Goal: Task Accomplishment & Management: Use online tool/utility

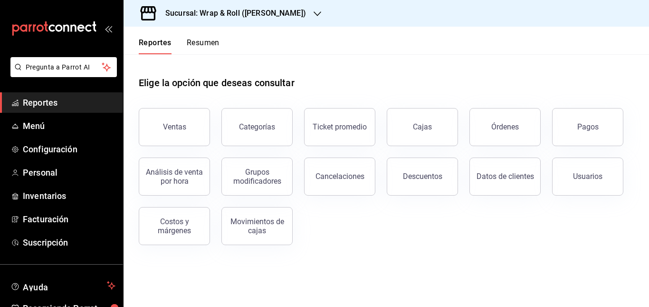
click at [285, 13] on h3 "Sucursal: Wrap & Roll ([PERSON_NAME])" at bounding box center [232, 13] width 148 height 11
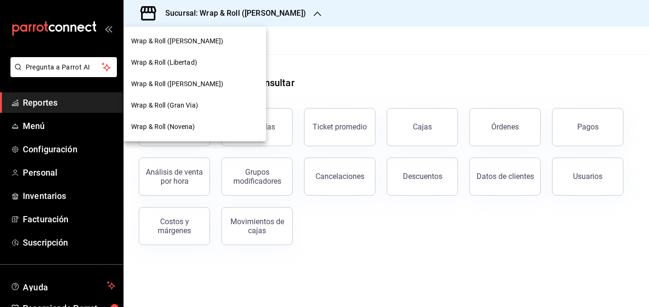
click at [345, 74] on div at bounding box center [324, 153] width 649 height 307
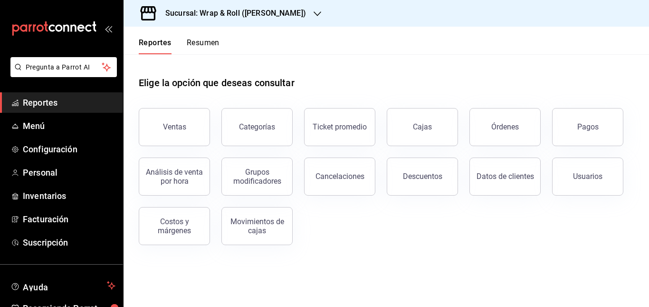
click at [211, 44] on button "Resumen" at bounding box center [203, 46] width 33 height 16
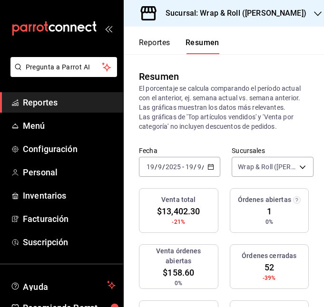
click at [112, 26] on div "mailbox folders" at bounding box center [61, 28] width 123 height 57
click at [108, 28] on icon "open_drawer_menu" at bounding box center [110, 29] width 4 height 7
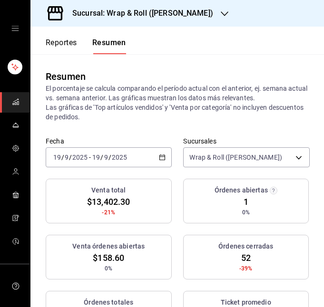
click at [148, 154] on div "[DATE] [DATE] - [DATE] [DATE]" at bounding box center [109, 157] width 126 height 20
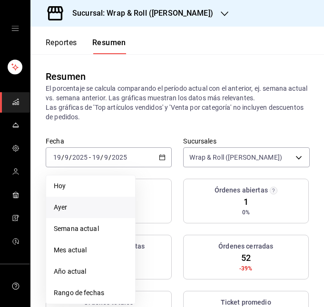
click at [92, 214] on li "Ayer" at bounding box center [90, 207] width 89 height 21
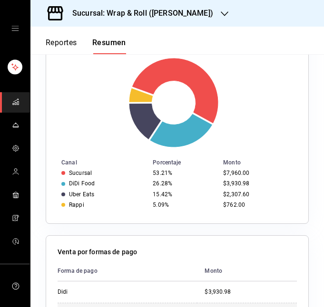
scroll to position [323, 0]
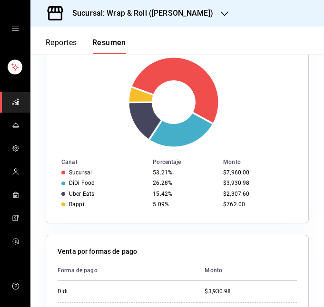
click at [182, 12] on h3 "Sucursal: Wrap & Roll ([PERSON_NAME])" at bounding box center [139, 13] width 148 height 11
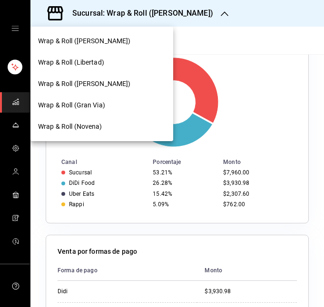
click at [92, 64] on span "Wrap & Roll (Libertad)" at bounding box center [71, 62] width 66 height 10
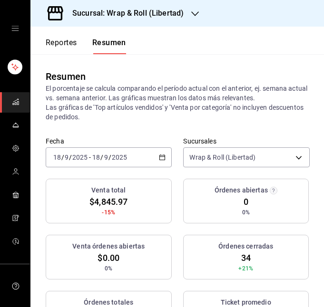
click at [152, 157] on div "[DATE] [DATE] - [DATE] [DATE]" at bounding box center [109, 157] width 126 height 20
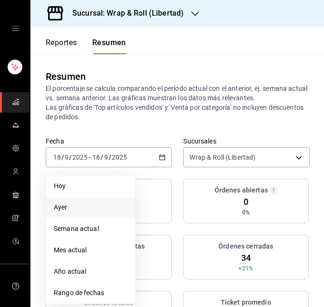
click at [80, 204] on span "Ayer" at bounding box center [91, 207] width 74 height 10
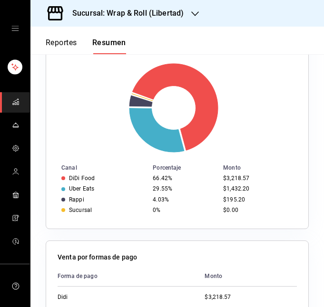
scroll to position [316, 0]
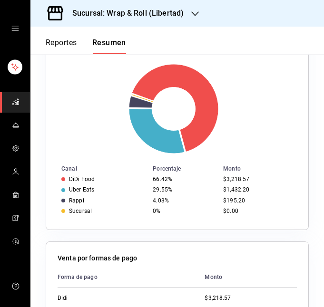
click at [196, 20] on div "Sucursal: Wrap & Roll (Libertad)" at bounding box center [120, 13] width 164 height 27
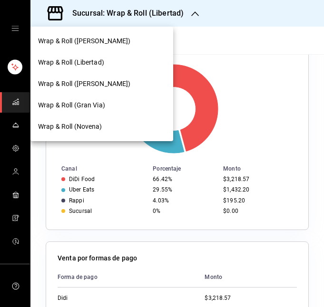
click at [100, 96] on div "Wrap & Roll (Gran Via)" at bounding box center [101, 105] width 143 height 21
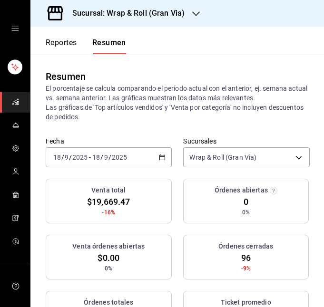
click at [123, 152] on div "[DATE] [DATE] - [DATE] [DATE]" at bounding box center [109, 157] width 126 height 20
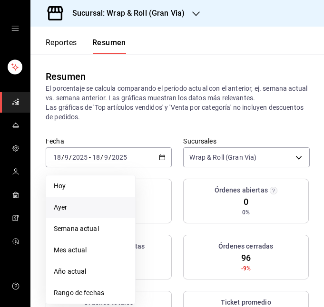
click at [74, 207] on span "Ayer" at bounding box center [91, 207] width 74 height 10
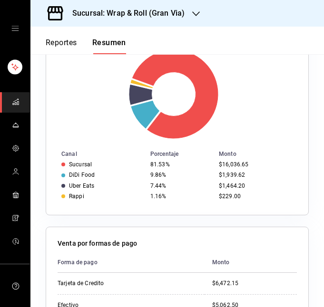
scroll to position [339, 0]
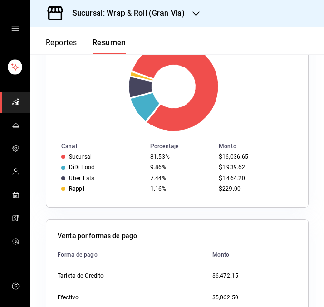
click at [186, 4] on div "Sucursal: Wrap & Roll (Gran Via)" at bounding box center [120, 13] width 165 height 27
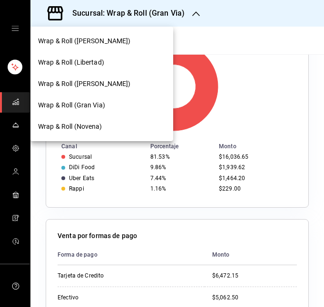
click at [106, 86] on span "Wrap & Roll ([PERSON_NAME])" at bounding box center [84, 84] width 93 height 10
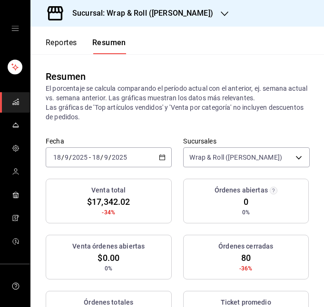
scroll to position [42, 0]
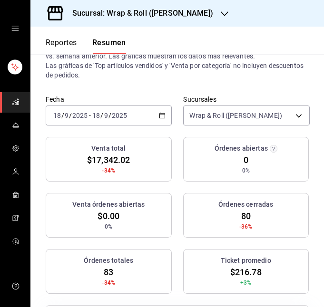
click at [146, 116] on div "[DATE] [DATE] - [DATE] [DATE]" at bounding box center [109, 115] width 126 height 20
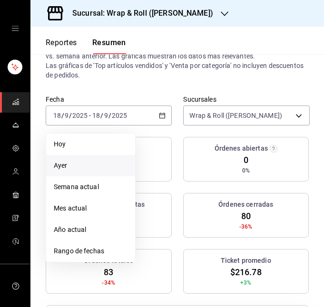
click at [85, 167] on span "Ayer" at bounding box center [91, 166] width 74 height 10
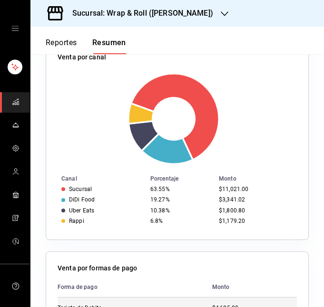
scroll to position [305, 0]
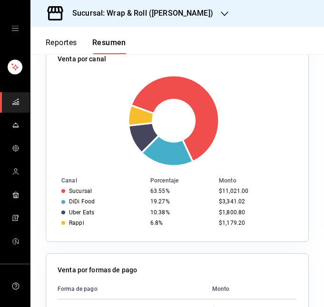
click at [201, 24] on div "Sucursal: Wrap & Roll ([PERSON_NAME])" at bounding box center [135, 13] width 194 height 27
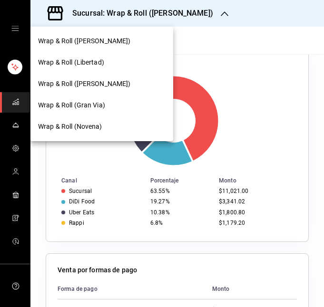
click at [103, 120] on div "Wrap & Roll (Novena)" at bounding box center [101, 126] width 143 height 21
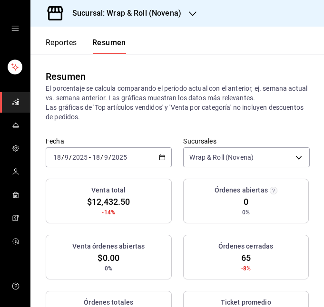
click at [145, 155] on div "[DATE] [DATE] - [DATE] [DATE]" at bounding box center [109, 157] width 126 height 20
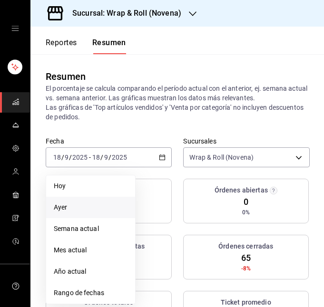
click at [91, 203] on span "Ayer" at bounding box center [91, 207] width 74 height 10
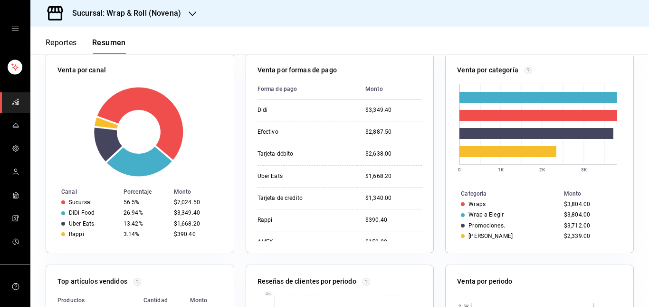
scroll to position [160, 0]
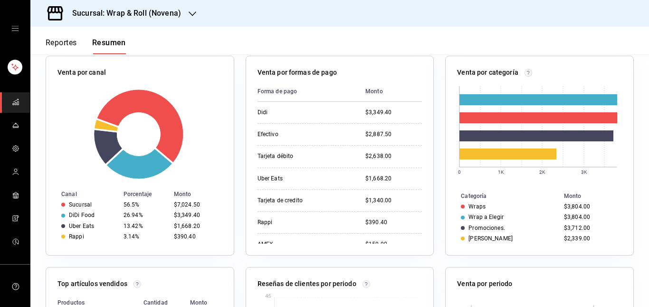
click at [4, 27] on div "mailbox folders" at bounding box center [15, 28] width 30 height 57
click at [11, 28] on icon "open drawer" at bounding box center [15, 29] width 8 height 8
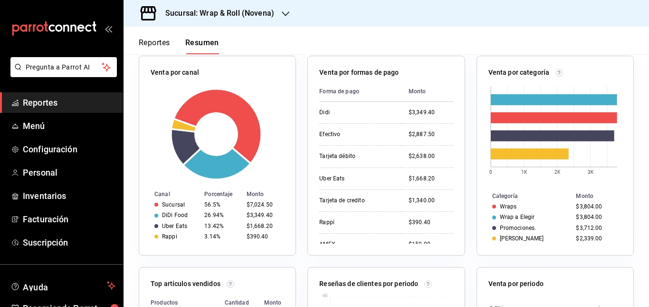
click at [255, 17] on h3 "Sucursal: Wrap & Roll (Novena)" at bounding box center [216, 13] width 116 height 11
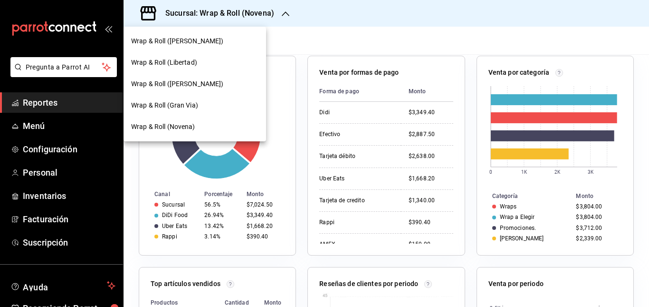
click at [203, 50] on div "Wrap & Roll ([PERSON_NAME])" at bounding box center [195, 40] width 143 height 21
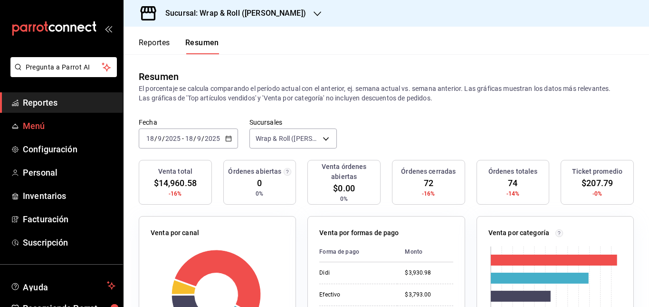
click at [34, 128] on span "Menú" at bounding box center [69, 125] width 93 height 13
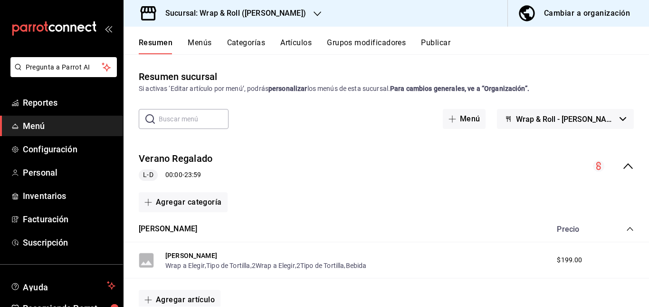
click at [285, 10] on h3 "Sucursal: Wrap & Roll ([PERSON_NAME])" at bounding box center [232, 13] width 148 height 11
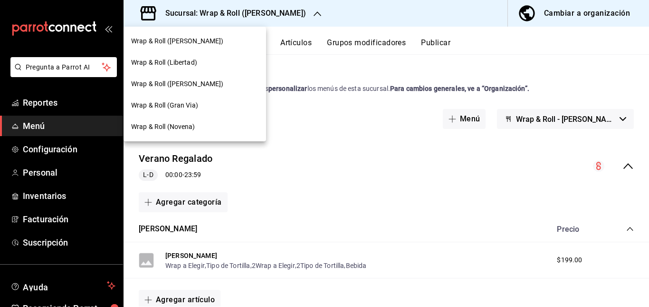
click at [182, 125] on span "Wrap & Roll (Novena)" at bounding box center [163, 127] width 64 height 10
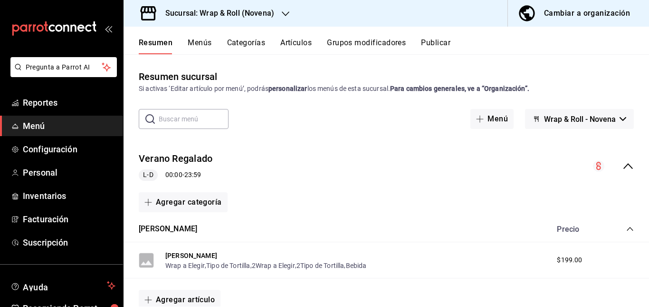
click at [285, 153] on div "Verano [PERSON_NAME] 00:00 - 23:59" at bounding box center [387, 166] width 526 height 44
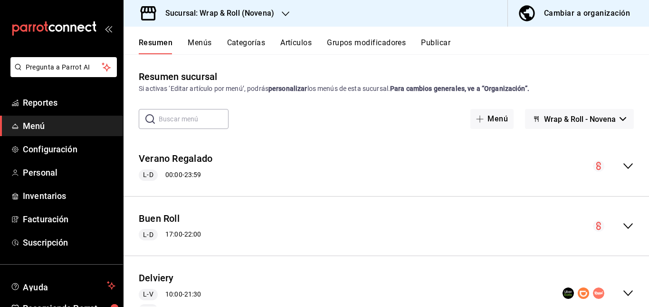
scroll to position [103, 0]
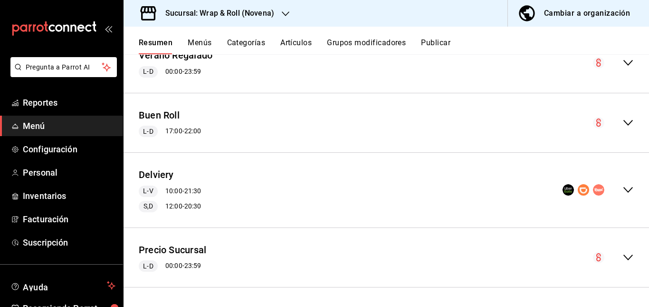
click at [293, 194] on div "Delviery L-V 10:00 - 21:30 S,D 12:00 - 20:30" at bounding box center [387, 189] width 526 height 59
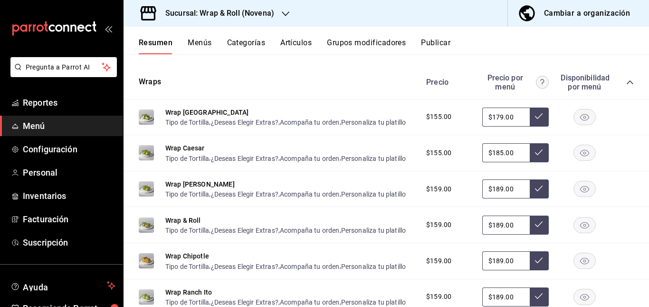
scroll to position [469, 0]
click at [574, 120] on rect "button" at bounding box center [585, 116] width 22 height 16
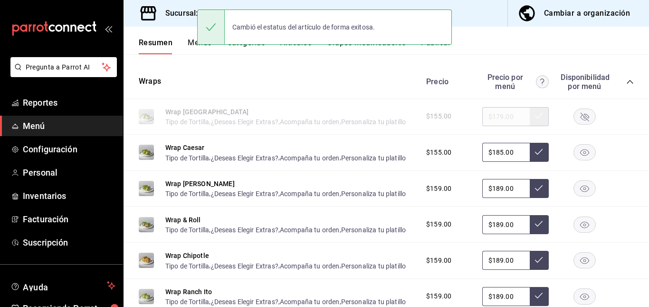
click at [580, 156] on icon "button" at bounding box center [584, 152] width 9 height 7
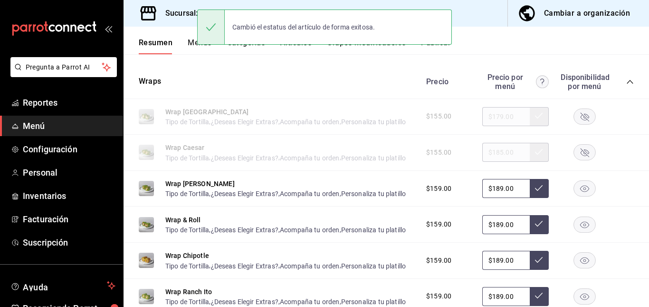
click at [576, 196] on rect "button" at bounding box center [585, 189] width 22 height 16
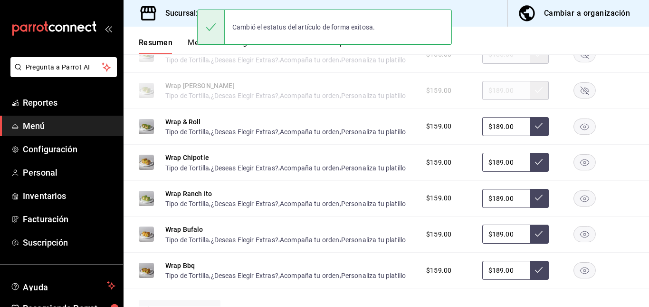
scroll to position [569, 0]
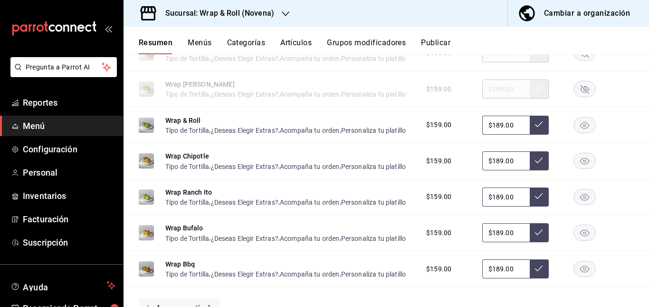
click at [574, 133] on rect "button" at bounding box center [585, 125] width 22 height 16
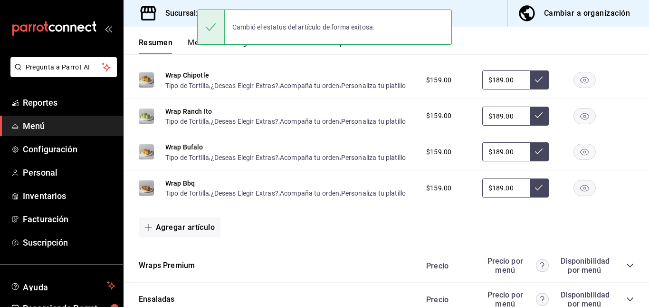
scroll to position [657, 0]
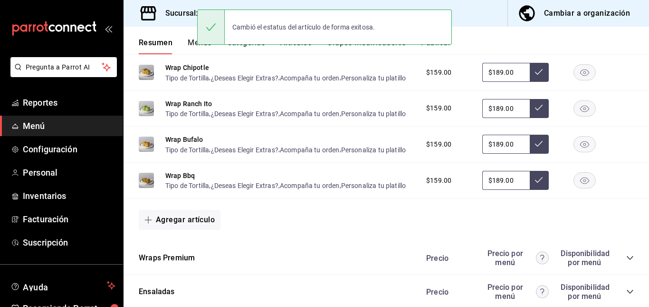
click at [577, 116] on rect "button" at bounding box center [585, 108] width 22 height 16
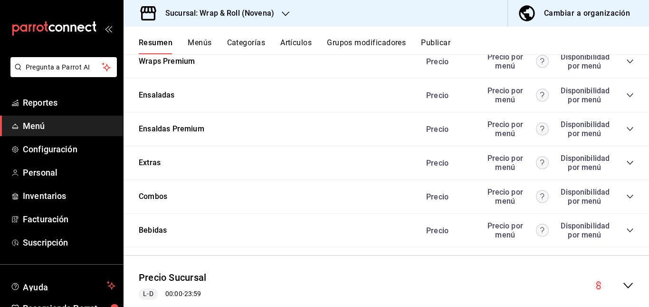
scroll to position [854, 0]
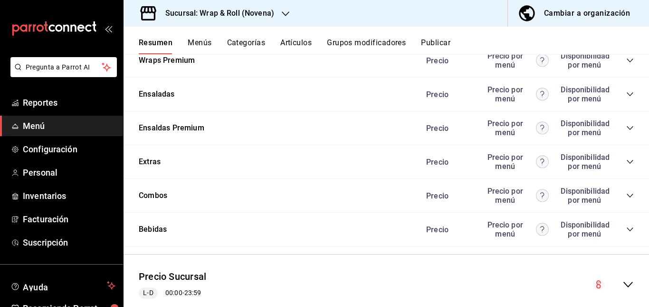
click at [626, 98] on icon "collapse-category-row" at bounding box center [630, 94] width 8 height 8
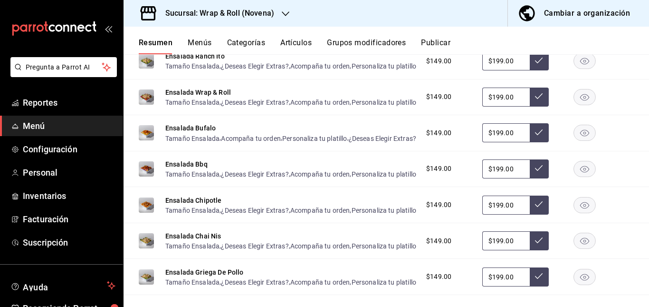
scroll to position [959, 0]
click at [574, 32] on rect "button" at bounding box center [585, 25] width 22 height 16
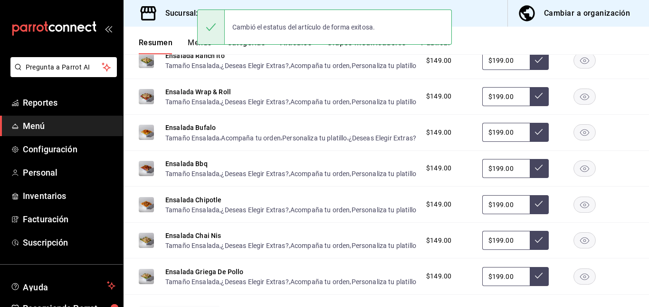
click at [574, 68] on rect "button" at bounding box center [585, 61] width 22 height 16
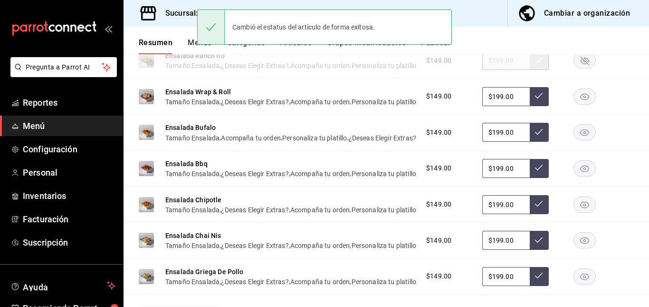
click at [575, 104] on rect "button" at bounding box center [585, 96] width 22 height 16
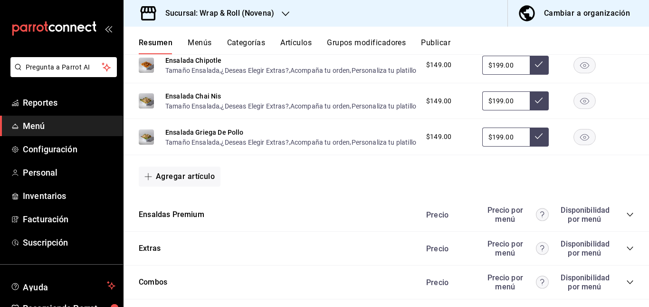
scroll to position [1102, 0]
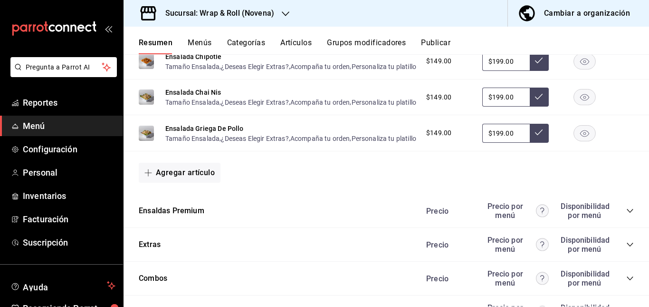
click at [574, 105] on rect "button" at bounding box center [585, 97] width 22 height 16
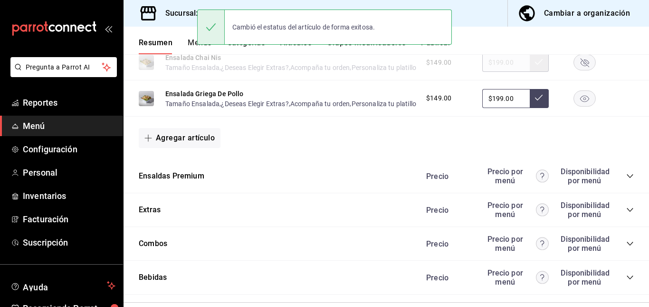
scroll to position [1137, 0]
click at [576, 105] on rect "button" at bounding box center [585, 98] width 22 height 16
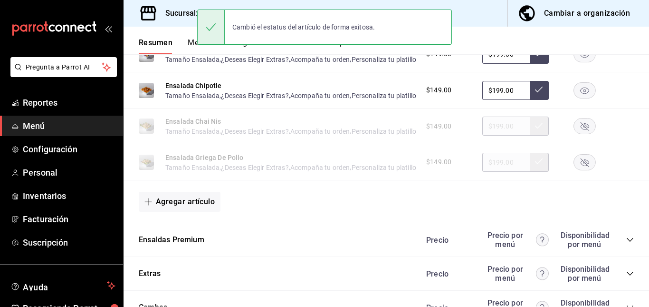
scroll to position [1072, 0]
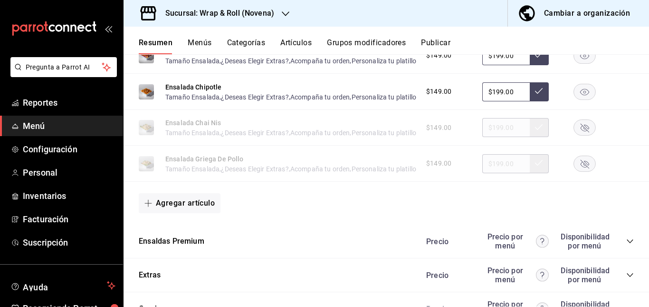
click at [298, 50] on button "Artículos" at bounding box center [295, 46] width 31 height 16
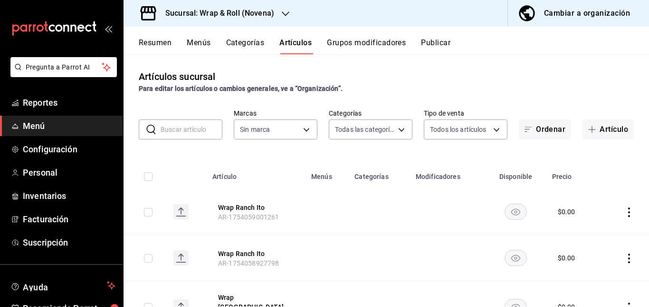
type input "bb5113f6-bc59-440f-b0da-377f5ac0c600,06439ccc-8e69-44a2-9cae-fbbf011c120b,964bf…"
type input "afcd3b4f-326a-4de4-a2d9-8499e3398868"
click at [187, 134] on input "text" at bounding box center [192, 129] width 62 height 19
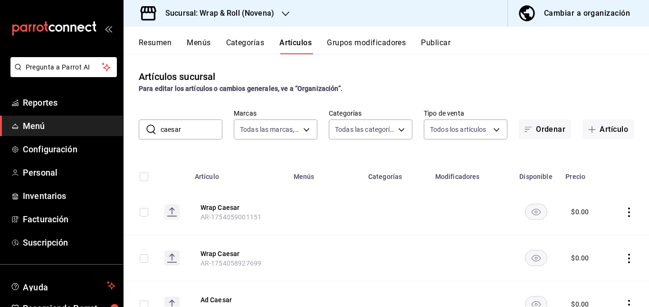
click at [345, 198] on td at bounding box center [325, 212] width 75 height 46
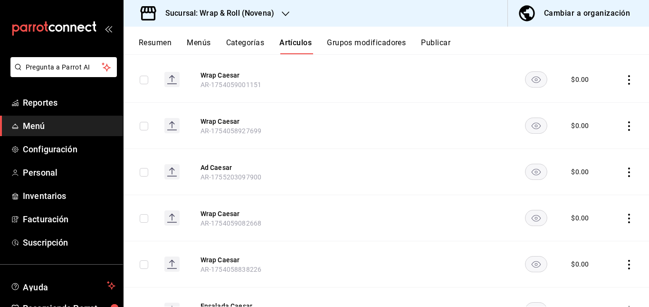
scroll to position [133, 0]
click at [536, 79] on icon "availability-product" at bounding box center [535, 79] width 9 height 7
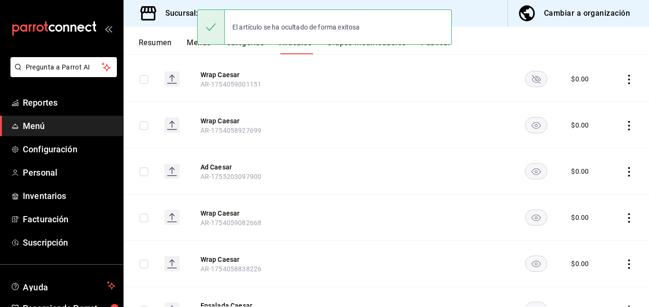
click at [527, 128] on rect "availability-product" at bounding box center [536, 125] width 22 height 16
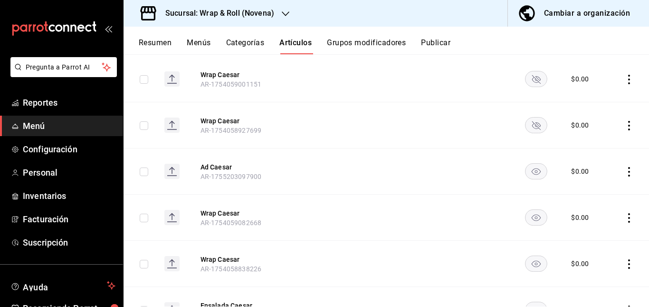
click at [531, 210] on rect "availability-product" at bounding box center [536, 217] width 22 height 16
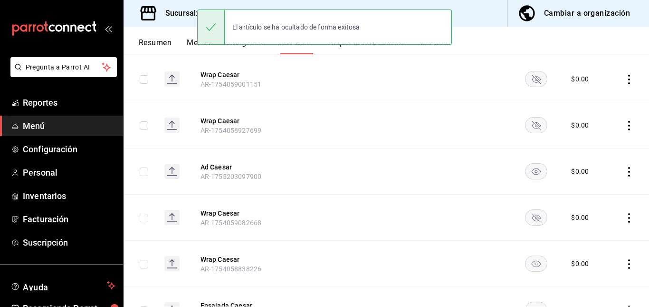
click at [529, 259] on rect "availability-product" at bounding box center [536, 263] width 22 height 16
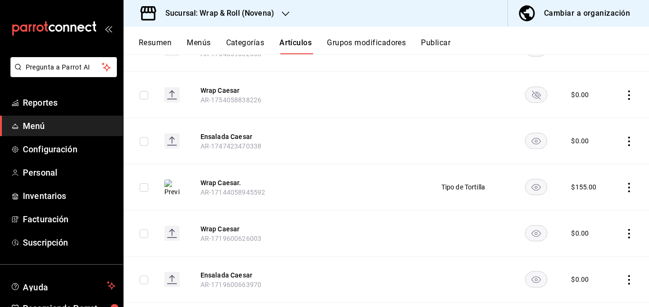
scroll to position [303, 0]
click at [532, 136] on icon "availability-product" at bounding box center [535, 139] width 9 height 7
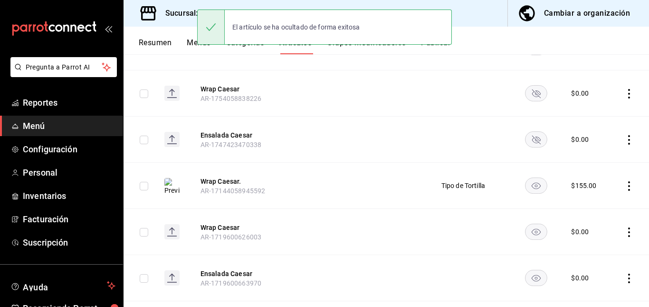
click at [530, 233] on rect "availability-product" at bounding box center [536, 231] width 22 height 16
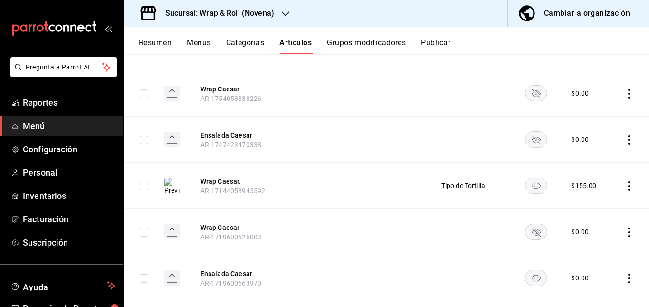
click at [529, 281] on rect "availability-product" at bounding box center [536, 277] width 22 height 16
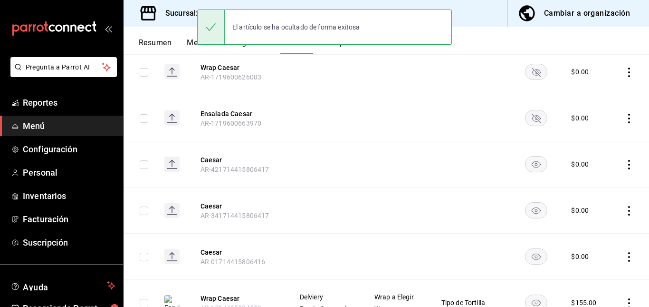
scroll to position [463, 0]
click at [525, 163] on rect "availability-product" at bounding box center [536, 163] width 22 height 16
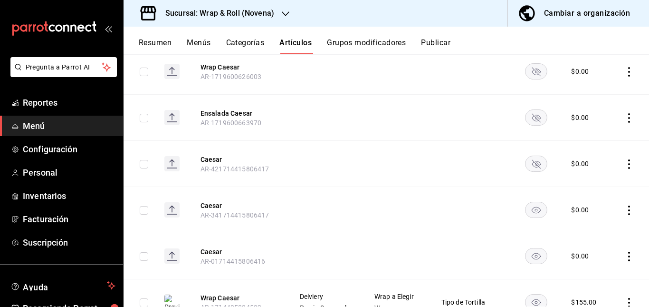
click at [534, 203] on rect "availability-product" at bounding box center [536, 209] width 22 height 16
click at [531, 256] on icon "availability-product" at bounding box center [535, 256] width 9 height 7
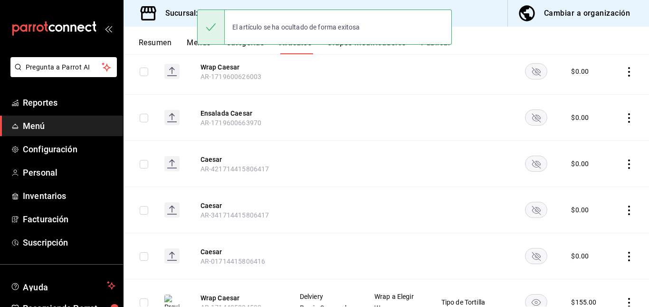
scroll to position [0, 0]
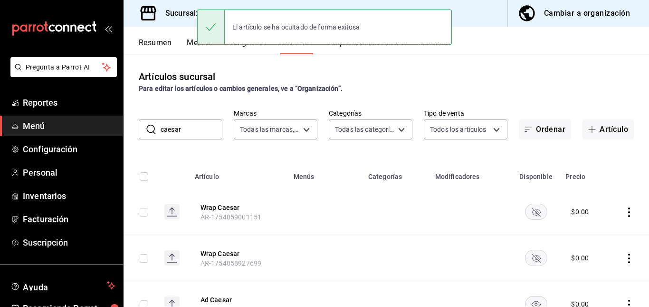
click at [185, 139] on div "Artículos sucursal Para editar los artículos o cambios generales, ve a “Organiz…" at bounding box center [387, 180] width 526 height 252
click at [194, 134] on input "caesar" at bounding box center [192, 129] width 62 height 19
type input "c"
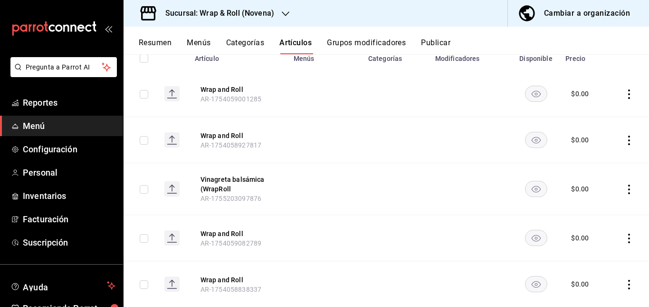
scroll to position [118, 0]
click at [531, 95] on icon "availability-product" at bounding box center [535, 93] width 9 height 7
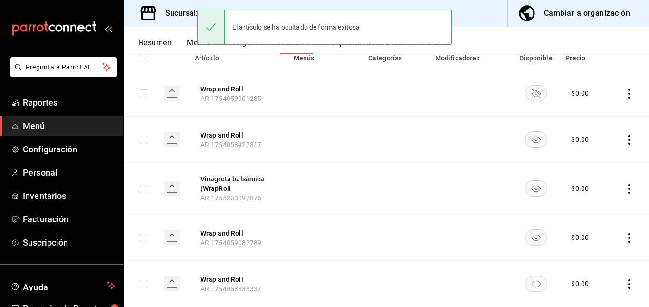
click at [529, 137] on rect "availability-product" at bounding box center [536, 139] width 22 height 16
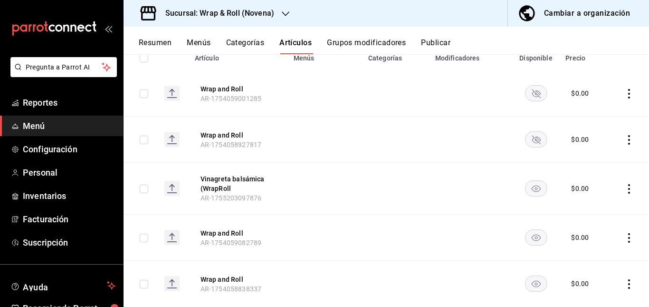
click at [533, 239] on rect "availability-product" at bounding box center [536, 238] width 22 height 16
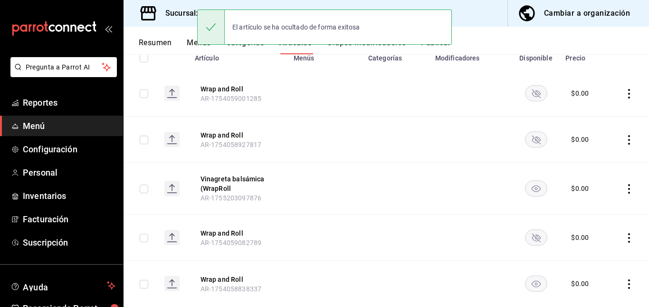
click at [525, 286] on rect "availability-product" at bounding box center [536, 284] width 22 height 16
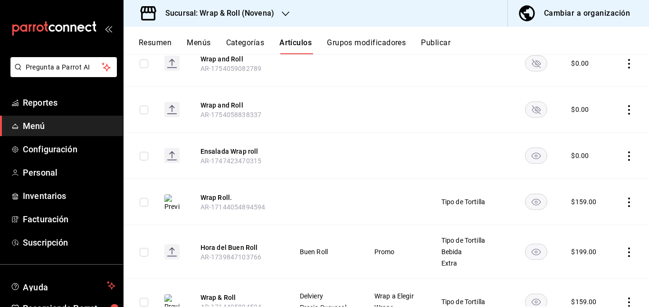
scroll to position [293, 0]
click at [534, 154] on rect "availability-product" at bounding box center [536, 155] width 22 height 16
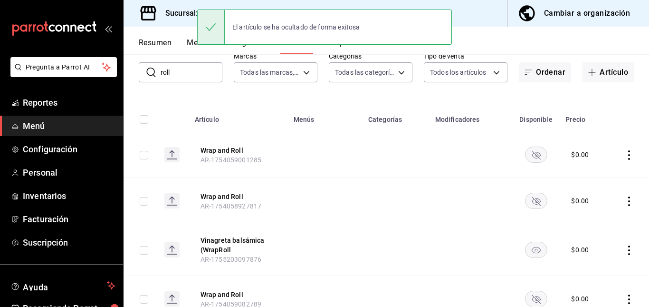
scroll to position [0, 0]
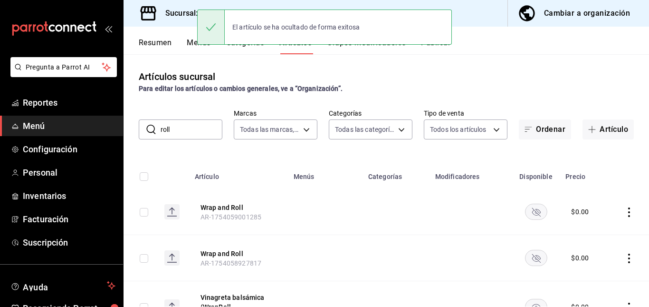
click at [200, 128] on input "roll" at bounding box center [192, 129] width 62 height 19
type input "r"
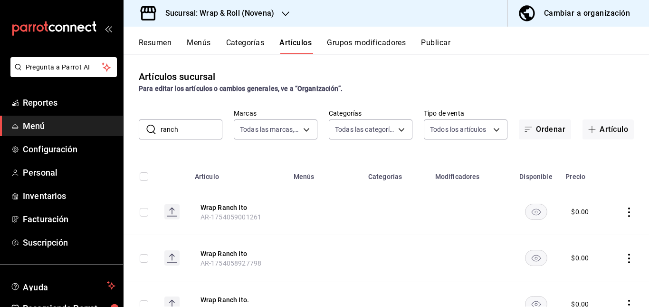
click at [326, 221] on td at bounding box center [325, 212] width 75 height 46
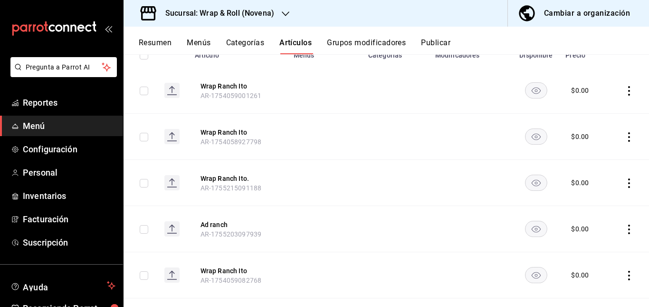
scroll to position [132, 0]
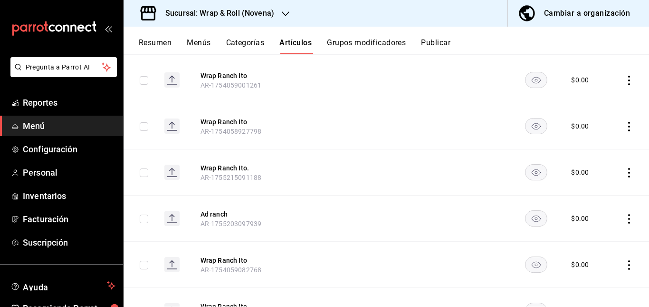
click at [535, 75] on rect "availability-product" at bounding box center [536, 80] width 22 height 16
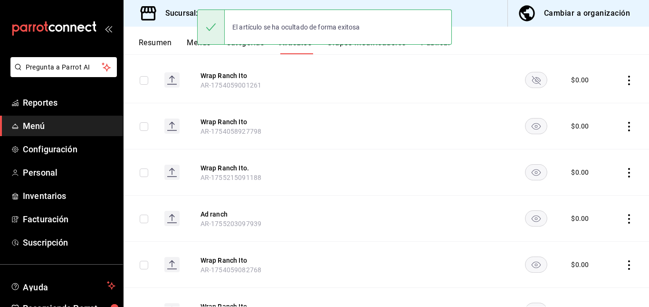
click at [529, 131] on rect "availability-product" at bounding box center [536, 126] width 22 height 16
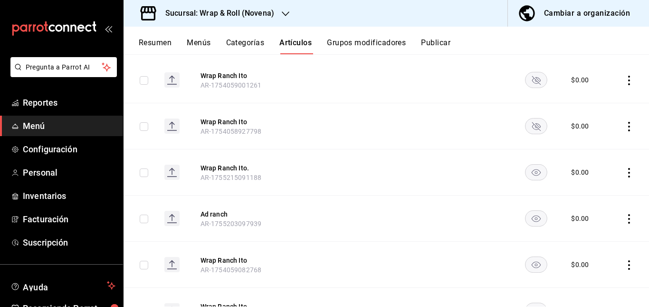
click at [530, 173] on rect "availability-product" at bounding box center [536, 172] width 22 height 16
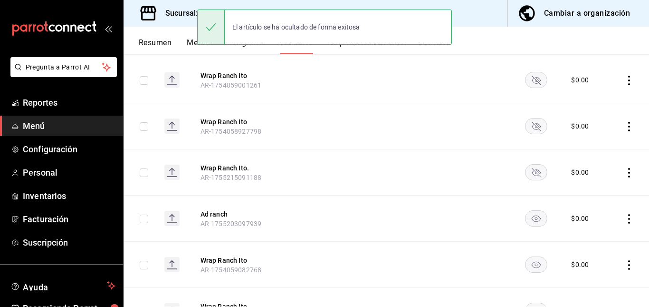
click at [529, 257] on rect "availability-product" at bounding box center [536, 264] width 22 height 16
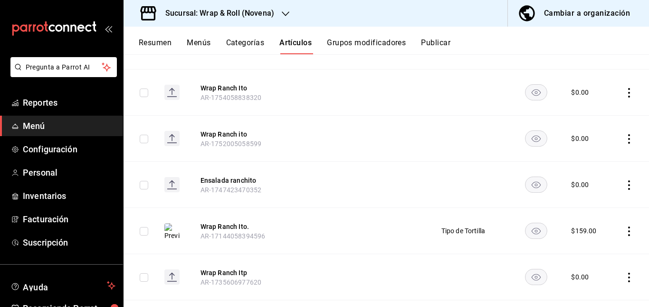
scroll to position [360, 0]
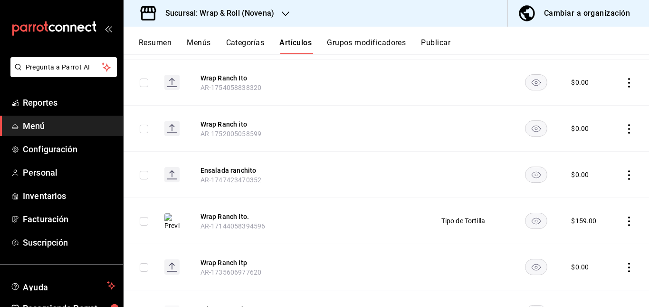
click at [534, 82] on rect "availability-product" at bounding box center [536, 82] width 22 height 16
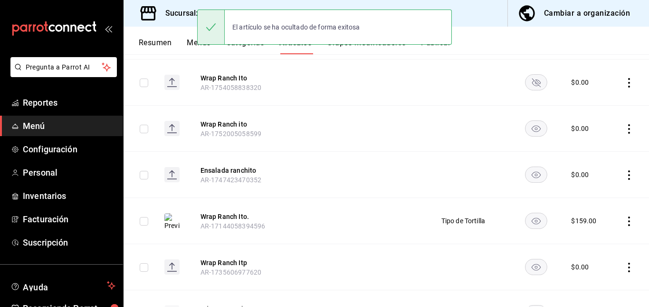
click at [531, 128] on rect "availability-product" at bounding box center [536, 128] width 22 height 16
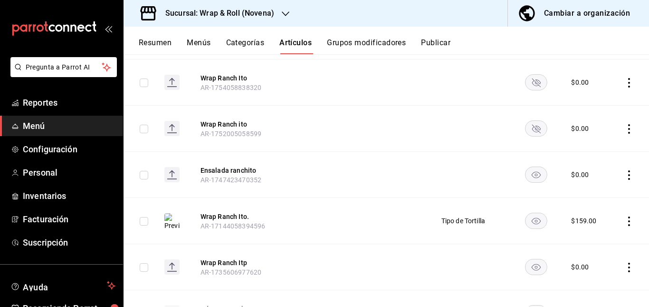
click at [533, 172] on icon "availability-product" at bounding box center [535, 175] width 9 height 7
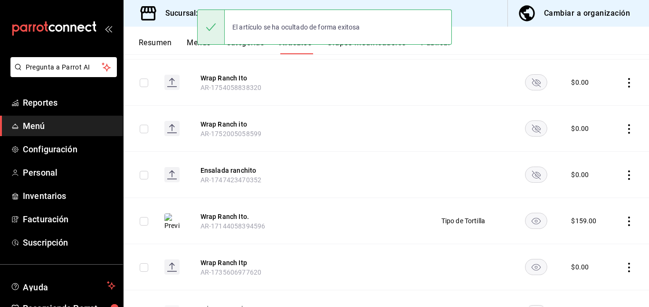
click at [535, 264] on rect "availability-product" at bounding box center [536, 267] width 22 height 16
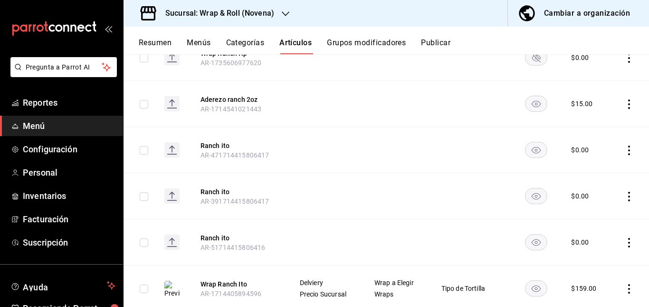
scroll to position [571, 0]
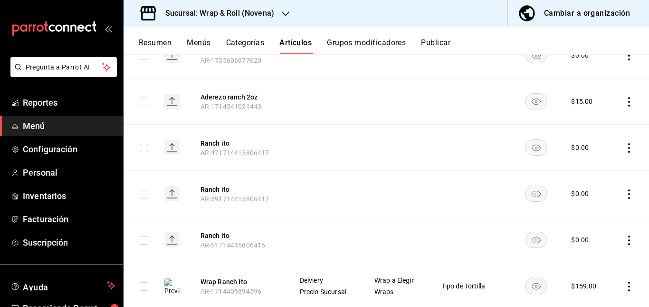
click at [536, 97] on rect "availability-product" at bounding box center [536, 101] width 22 height 16
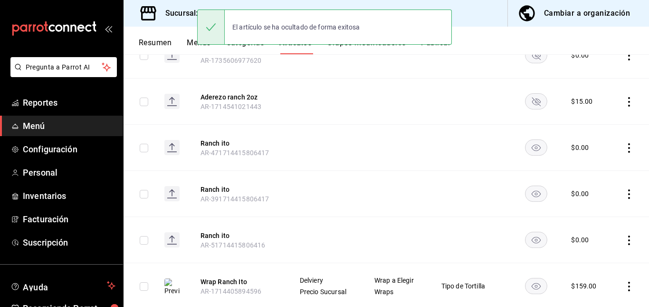
click at [531, 150] on icon "availability-product" at bounding box center [535, 147] width 9 height 7
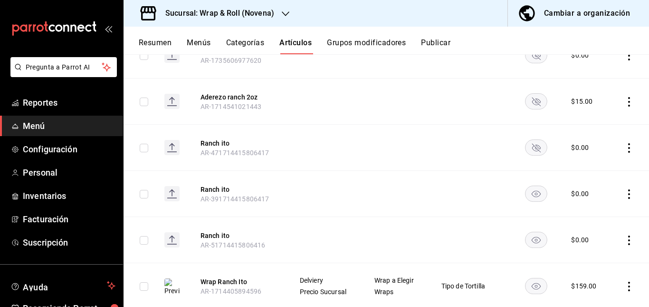
click at [535, 105] on icon "availability-product" at bounding box center [536, 101] width 9 height 9
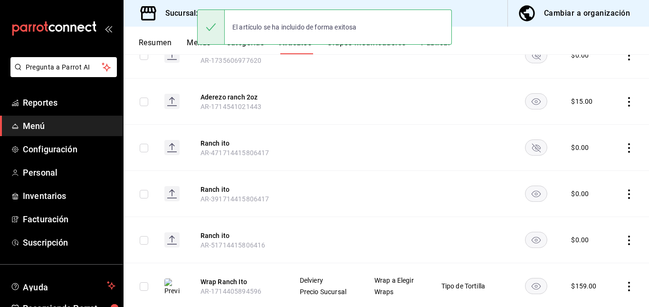
click at [531, 201] on rect "availability-product" at bounding box center [536, 193] width 22 height 16
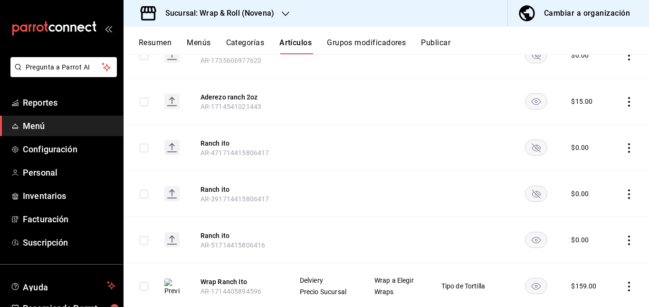
click at [534, 244] on rect "availability-product" at bounding box center [536, 239] width 22 height 16
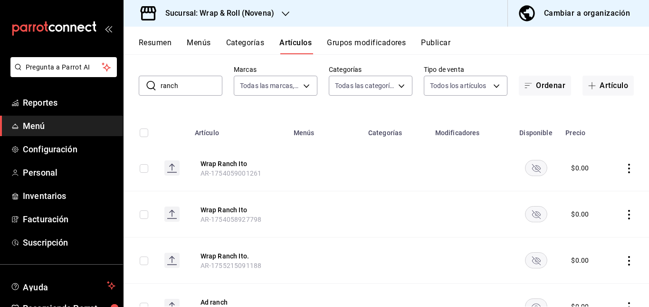
scroll to position [0, 0]
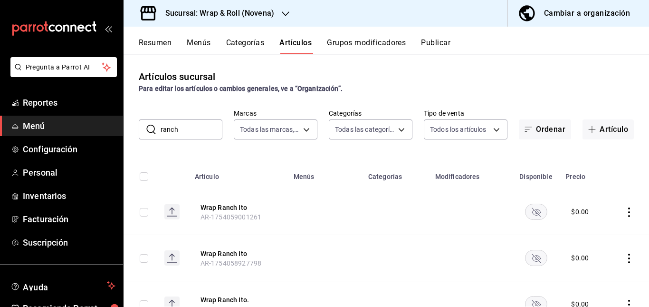
click at [197, 130] on input "ranch" at bounding box center [192, 129] width 62 height 19
type input "r"
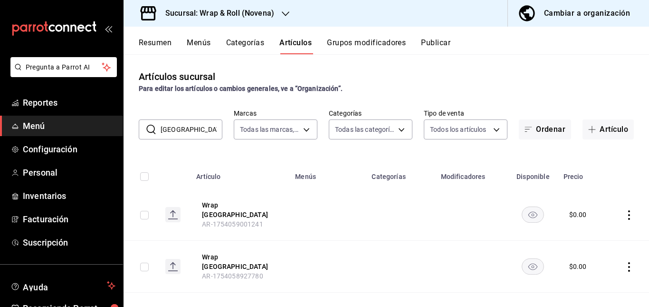
click at [350, 244] on td at bounding box center [327, 266] width 77 height 52
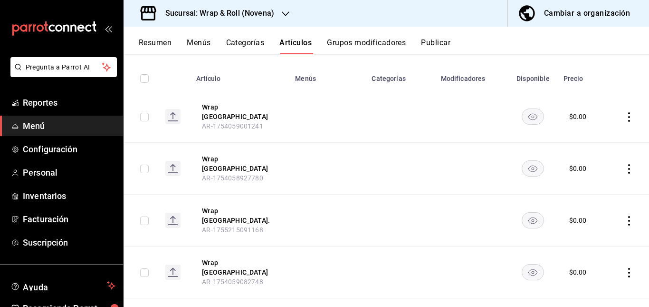
scroll to position [98, 0]
click at [517, 118] on td at bounding box center [532, 116] width 49 height 52
click at [527, 112] on rect "availability-product" at bounding box center [533, 116] width 22 height 16
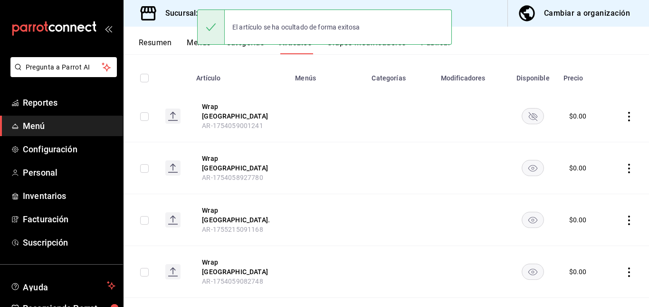
click at [528, 165] on icon "availability-product" at bounding box center [532, 168] width 9 height 7
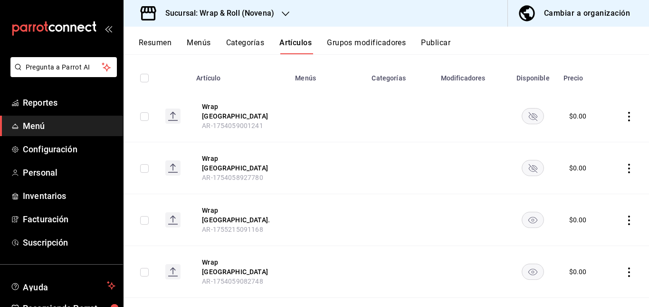
click at [527, 212] on rect "availability-product" at bounding box center [533, 220] width 22 height 16
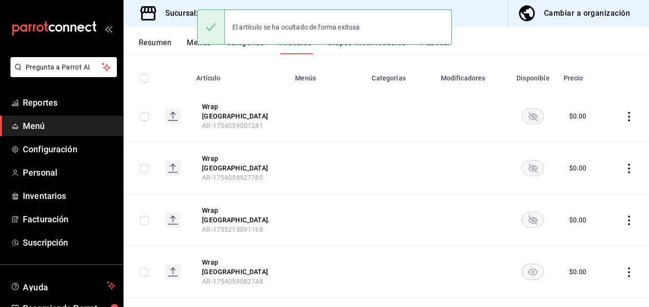
click at [527, 264] on rect "availability-product" at bounding box center [533, 272] width 22 height 16
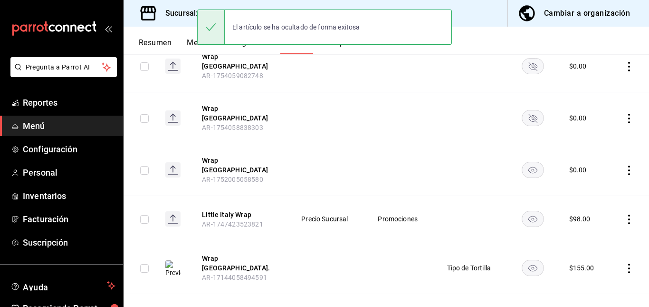
scroll to position [304, 0]
click at [535, 162] on rect "availability-product" at bounding box center [533, 170] width 22 height 16
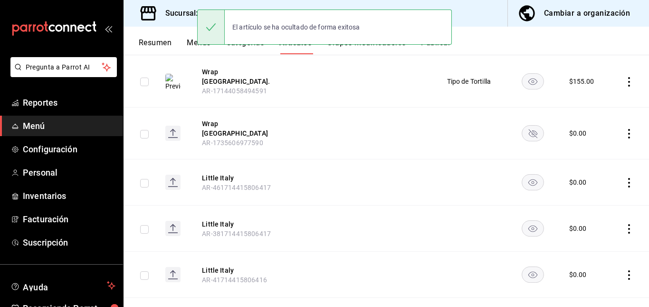
scroll to position [504, 0]
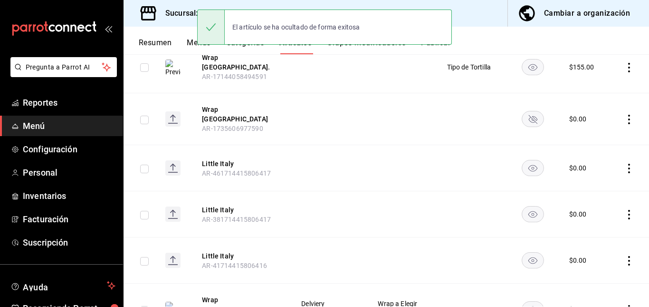
click at [529, 160] on rect "availability-product" at bounding box center [533, 168] width 22 height 16
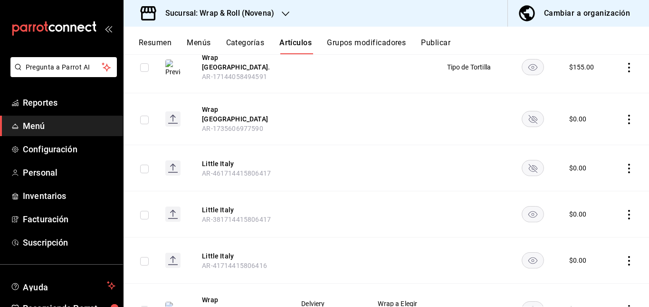
click at [531, 206] on rect "availability-product" at bounding box center [533, 214] width 22 height 16
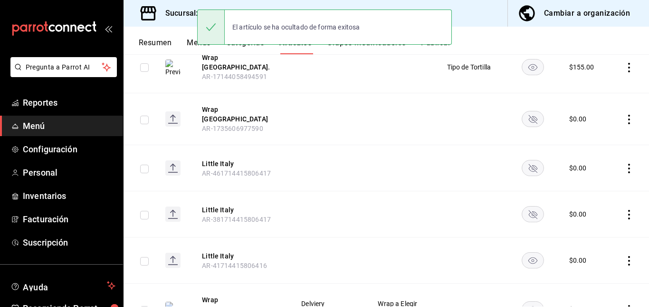
click at [525, 252] on rect "availability-product" at bounding box center [533, 260] width 22 height 16
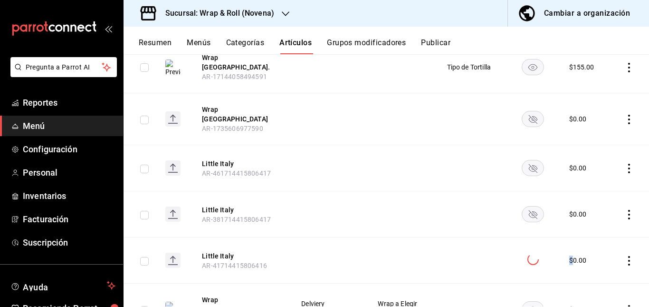
click at [526, 252] on icon at bounding box center [533, 259] width 14 height 14
click at [344, 191] on td at bounding box center [327, 214] width 77 height 46
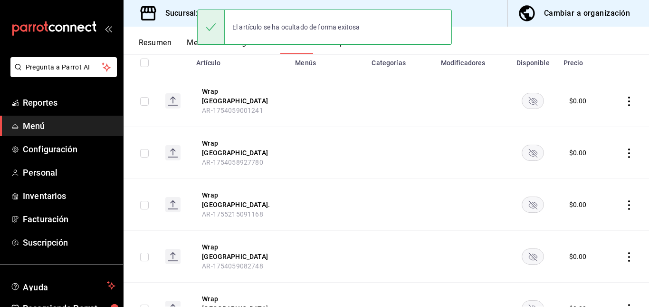
scroll to position [0, 0]
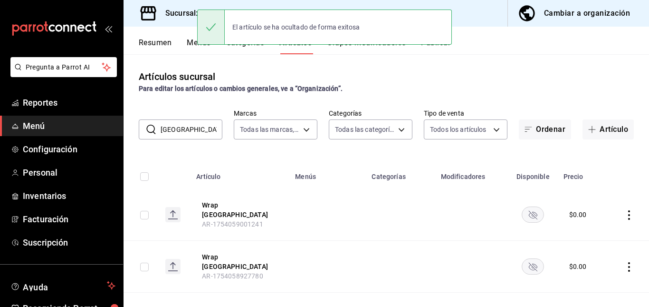
click at [207, 131] on input "[GEOGRAPHIC_DATA]" at bounding box center [192, 129] width 62 height 19
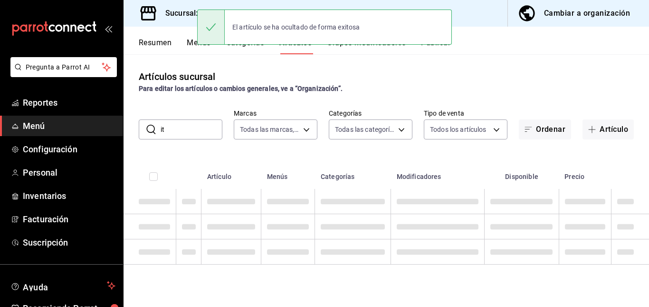
type input "i"
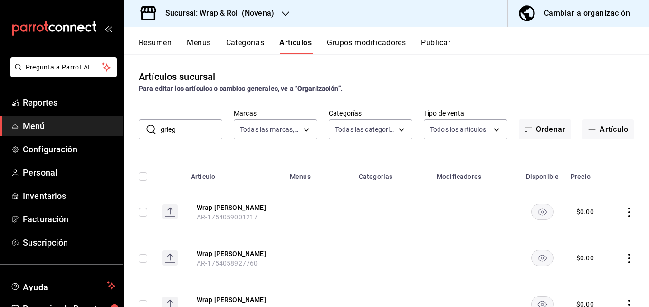
click at [330, 228] on td at bounding box center [318, 212] width 69 height 46
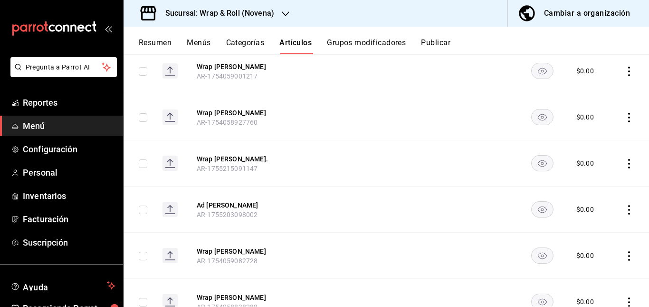
scroll to position [142, 0]
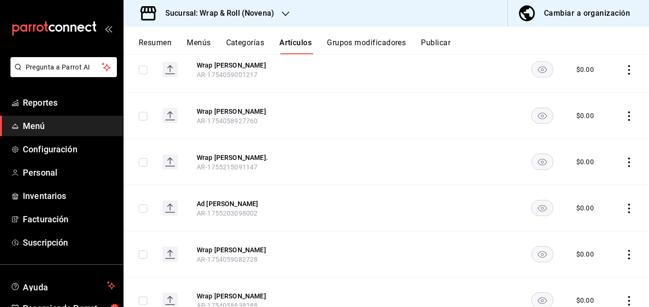
click at [538, 70] on icon "availability-product" at bounding box center [542, 70] width 9 height 7
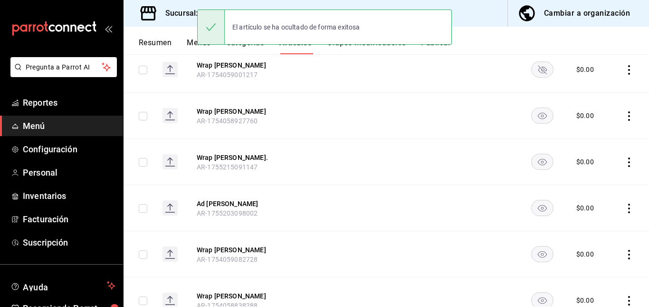
click at [532, 118] on rect "availability-product" at bounding box center [543, 115] width 22 height 16
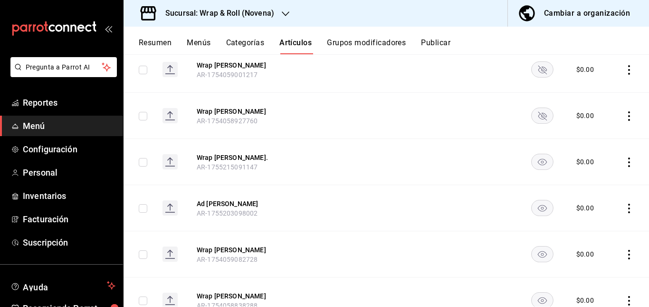
click at [538, 166] on rect "availability-product" at bounding box center [543, 161] width 22 height 16
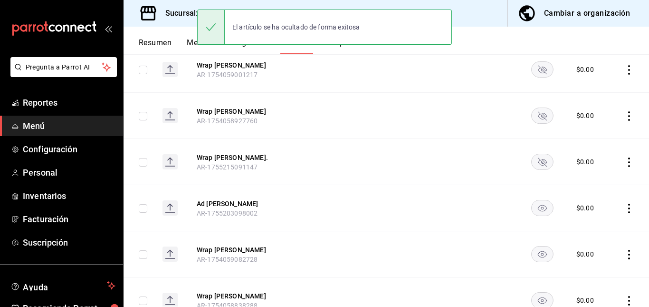
click at [532, 247] on rect "availability-product" at bounding box center [543, 254] width 22 height 16
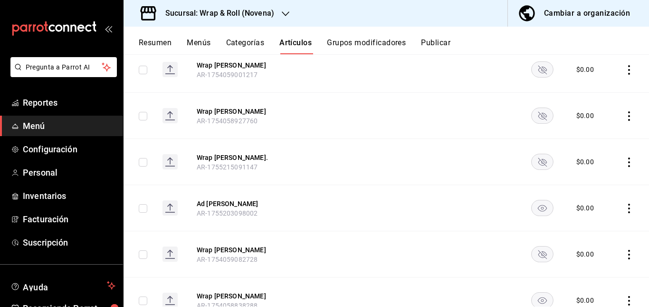
click at [534, 294] on rect "availability-product" at bounding box center [543, 300] width 22 height 16
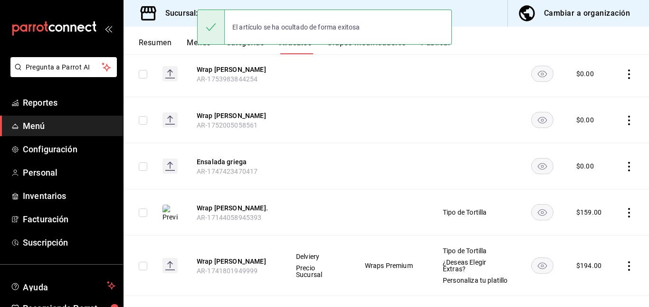
scroll to position [415, 0]
click at [532, 71] on rect "availability-product" at bounding box center [543, 73] width 22 height 16
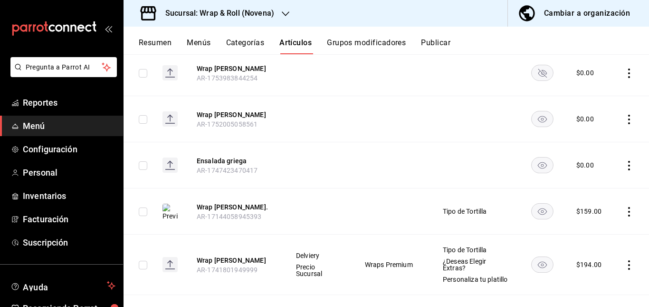
click at [534, 117] on rect "availability-product" at bounding box center [543, 119] width 22 height 16
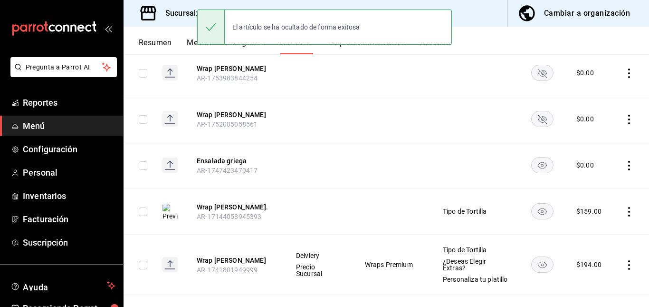
click at [534, 161] on rect "availability-product" at bounding box center [543, 165] width 22 height 16
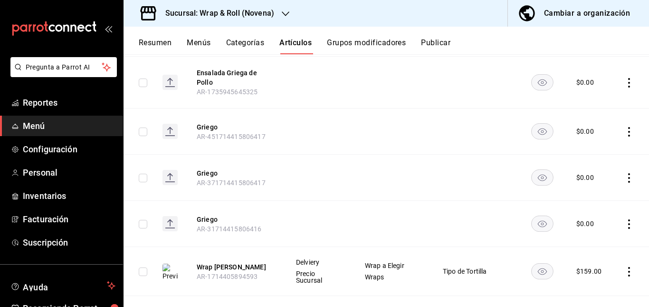
scroll to position [654, 0]
click at [536, 86] on rect "availability-product" at bounding box center [543, 82] width 22 height 16
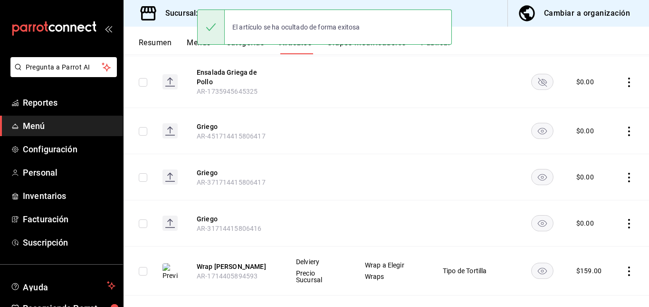
click at [534, 126] on rect "availability-product" at bounding box center [543, 131] width 22 height 16
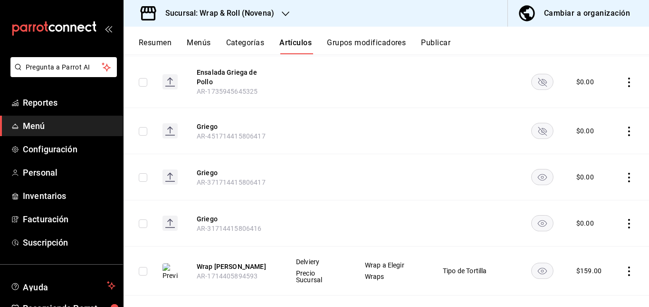
click at [535, 182] on rect "availability-product" at bounding box center [543, 177] width 22 height 16
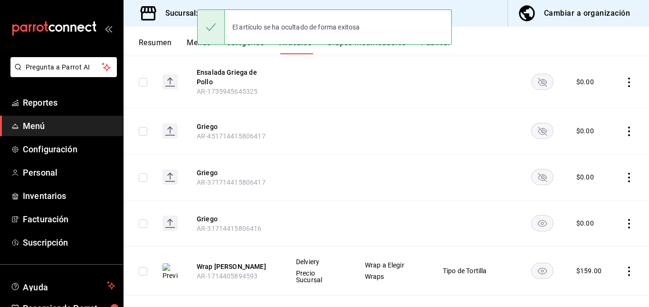
click at [537, 220] on rect "availability-product" at bounding box center [543, 223] width 22 height 16
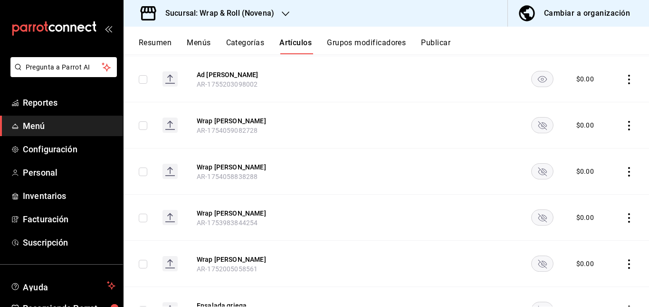
scroll to position [0, 0]
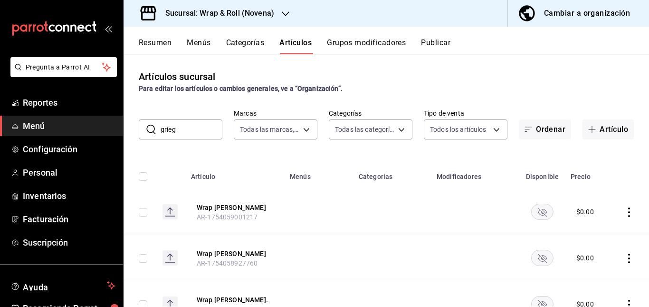
click at [188, 134] on input "grieg" at bounding box center [192, 129] width 62 height 19
type input "g"
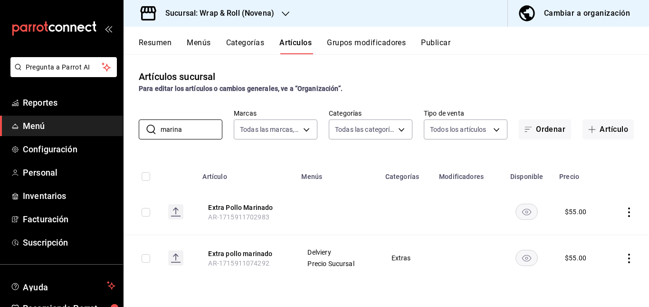
type input "marina"
click at [521, 214] on rect "availability-product" at bounding box center [527, 211] width 22 height 16
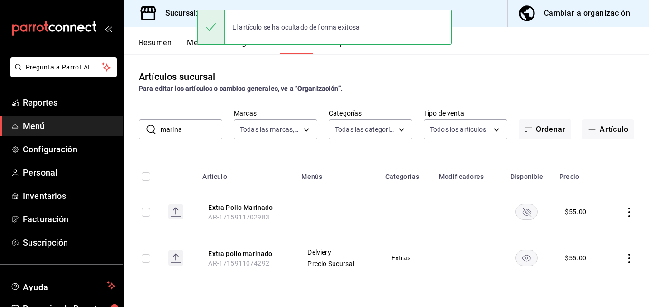
click at [437, 49] on button "Publicar" at bounding box center [435, 46] width 29 height 16
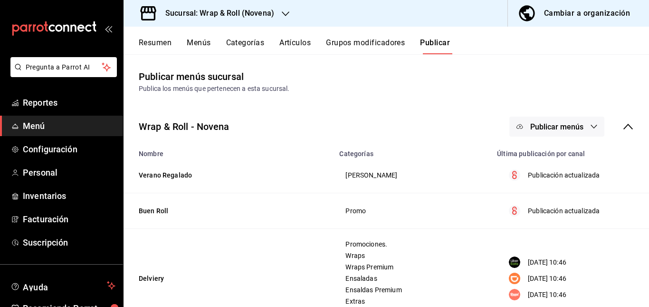
click at [558, 128] on span "Publicar menús" at bounding box center [556, 126] width 53 height 9
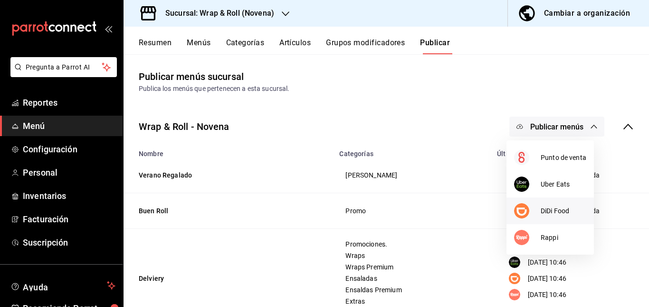
click at [539, 215] on div at bounding box center [527, 210] width 27 height 15
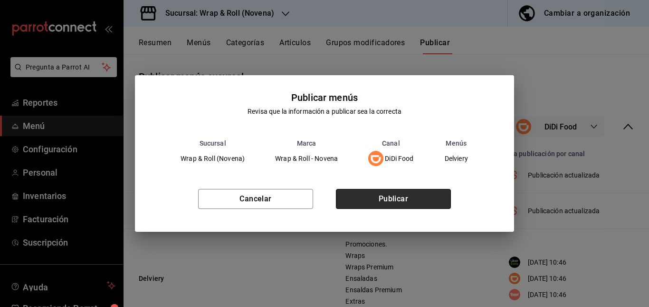
click at [423, 199] on button "Publicar" at bounding box center [393, 199] width 115 height 20
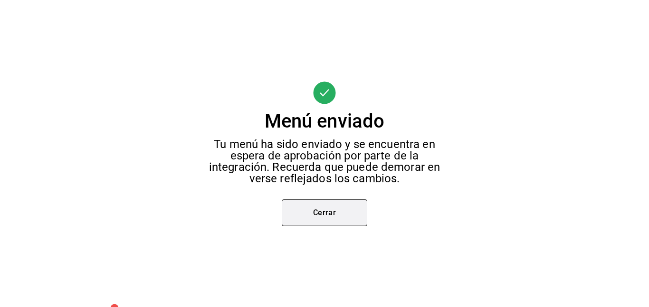
click at [350, 199] on button "Cerrar" at bounding box center [325, 212] width 86 height 27
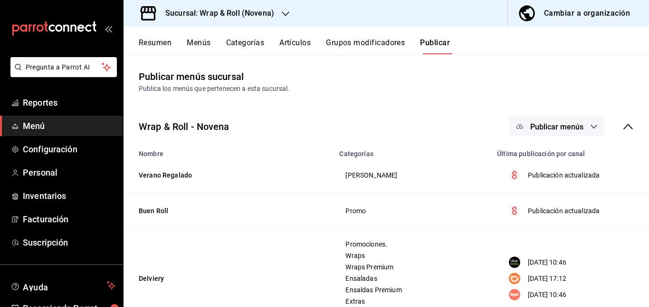
click at [551, 114] on div "Wrap & Roll - Novena Publicar menús" at bounding box center [387, 126] width 526 height 35
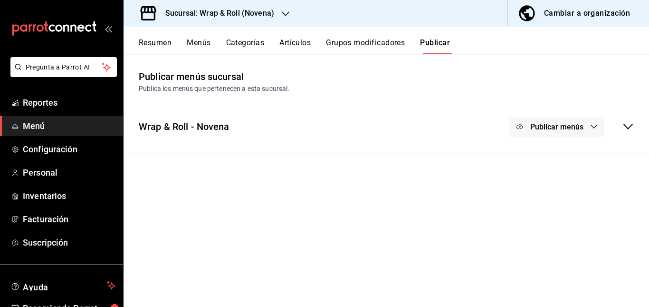
click at [551, 114] on div "Wrap & Roll - Novena Publicar menús" at bounding box center [387, 126] width 526 height 35
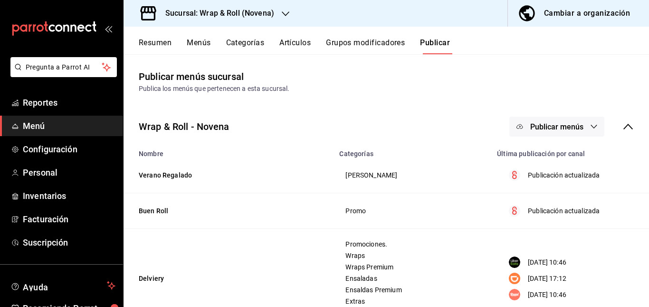
click at [551, 129] on span "Publicar menús" at bounding box center [556, 126] width 53 height 9
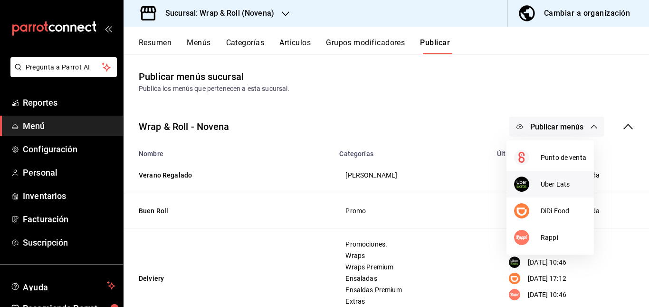
click at [550, 175] on li "Uber Eats" at bounding box center [550, 184] width 87 height 27
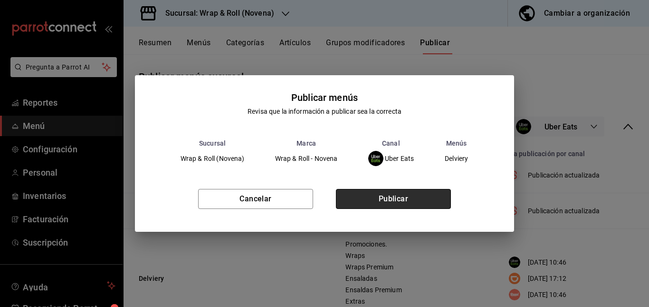
click at [415, 192] on button "Publicar" at bounding box center [393, 199] width 115 height 20
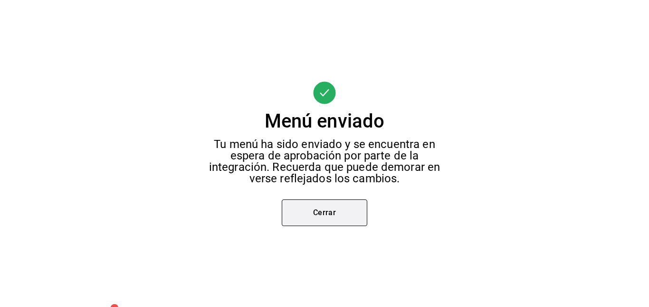
click at [347, 219] on button "Cerrar" at bounding box center [325, 212] width 86 height 27
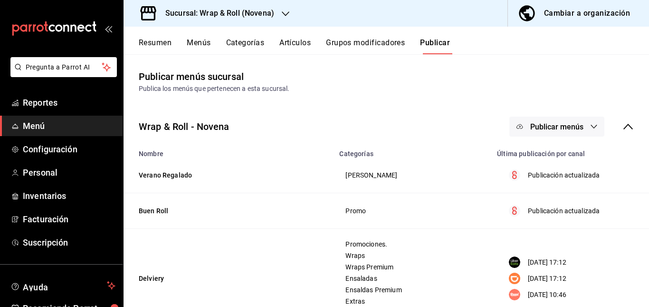
click at [572, 130] on span "Publicar menús" at bounding box center [556, 126] width 53 height 9
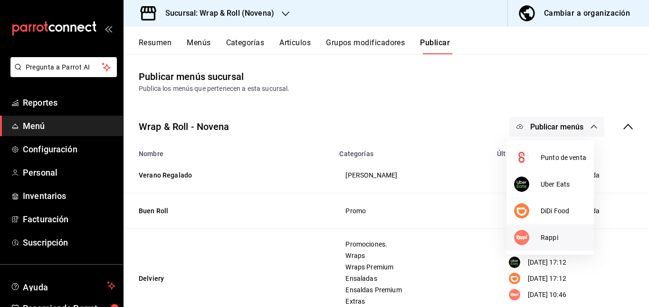
click at [546, 227] on li "Rappi" at bounding box center [550, 237] width 87 height 27
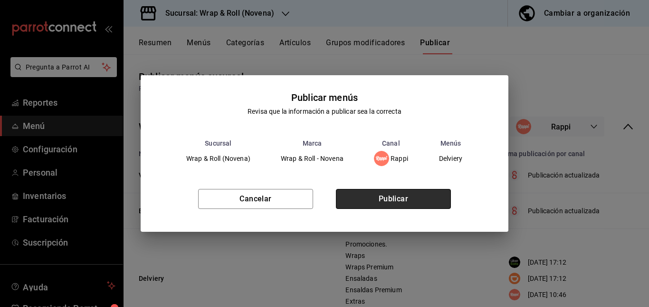
click at [404, 199] on button "Publicar" at bounding box center [393, 199] width 115 height 20
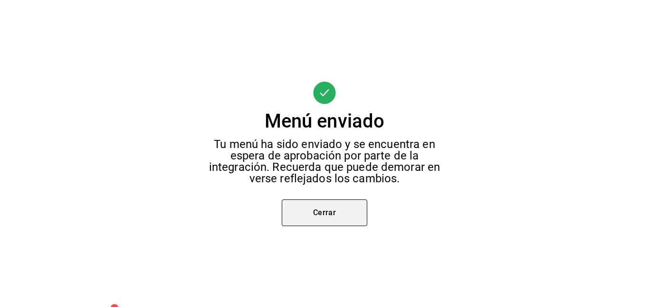
click at [350, 201] on button "Cerrar" at bounding box center [325, 212] width 86 height 27
